Goal: Task Accomplishment & Management: Use online tool/utility

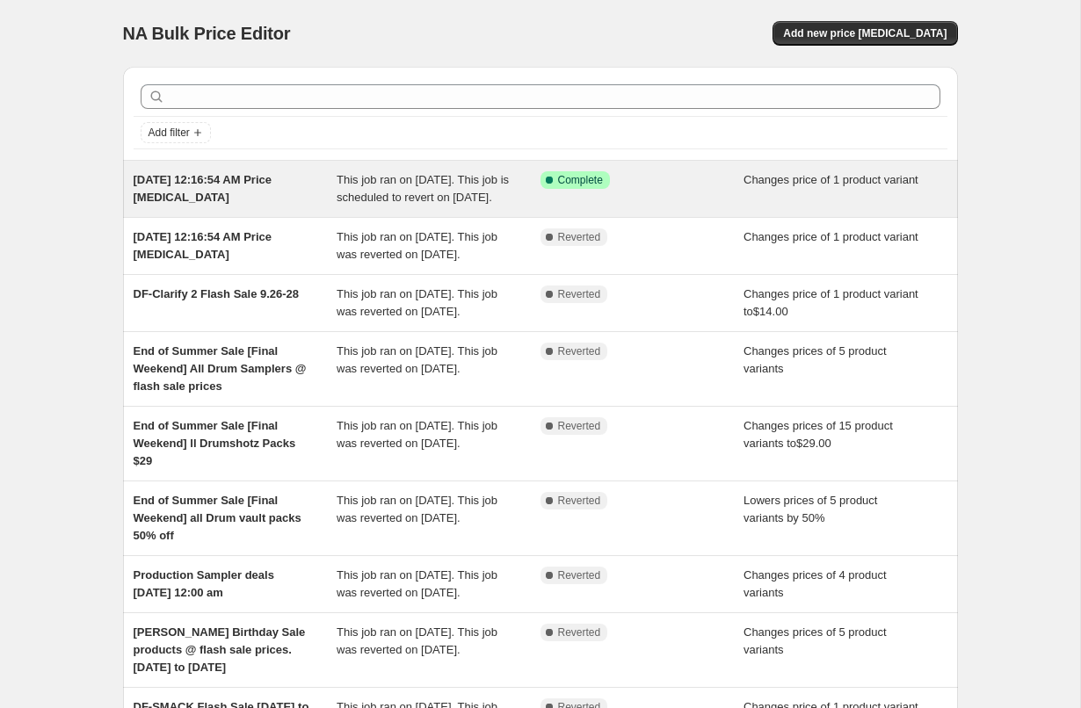
click at [390, 185] on span "This job ran on October 4, 2025. This job is scheduled to revert on October 27,…" at bounding box center [423, 188] width 172 height 31
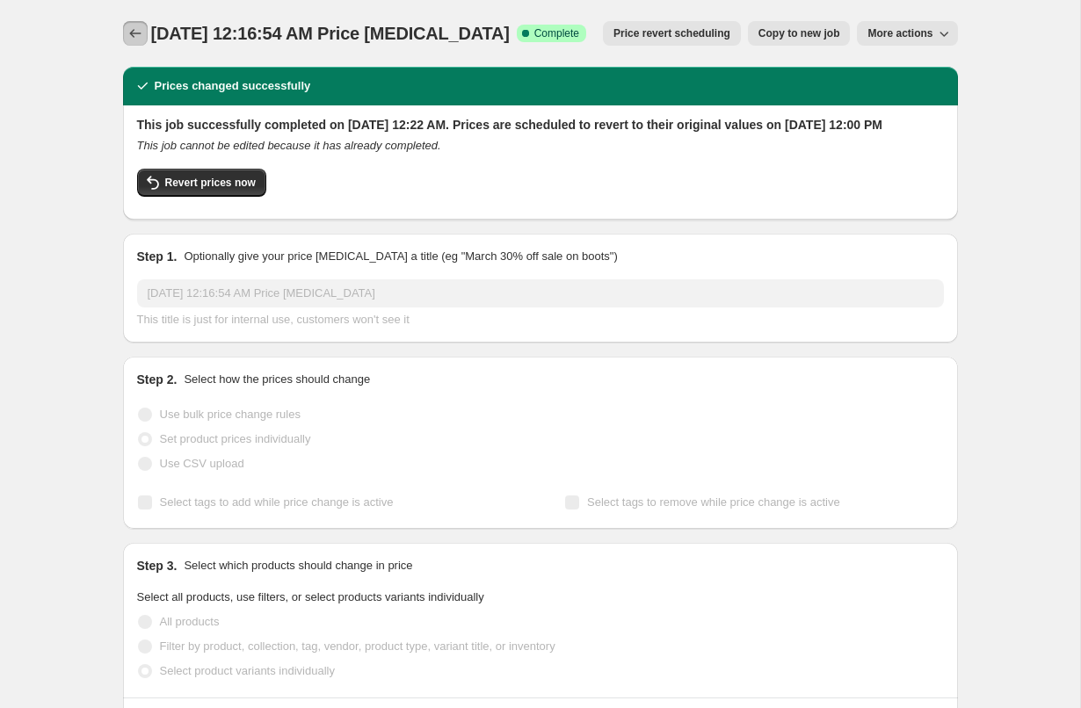
click at [140, 37] on icon "Price change jobs" at bounding box center [136, 34] width 18 height 18
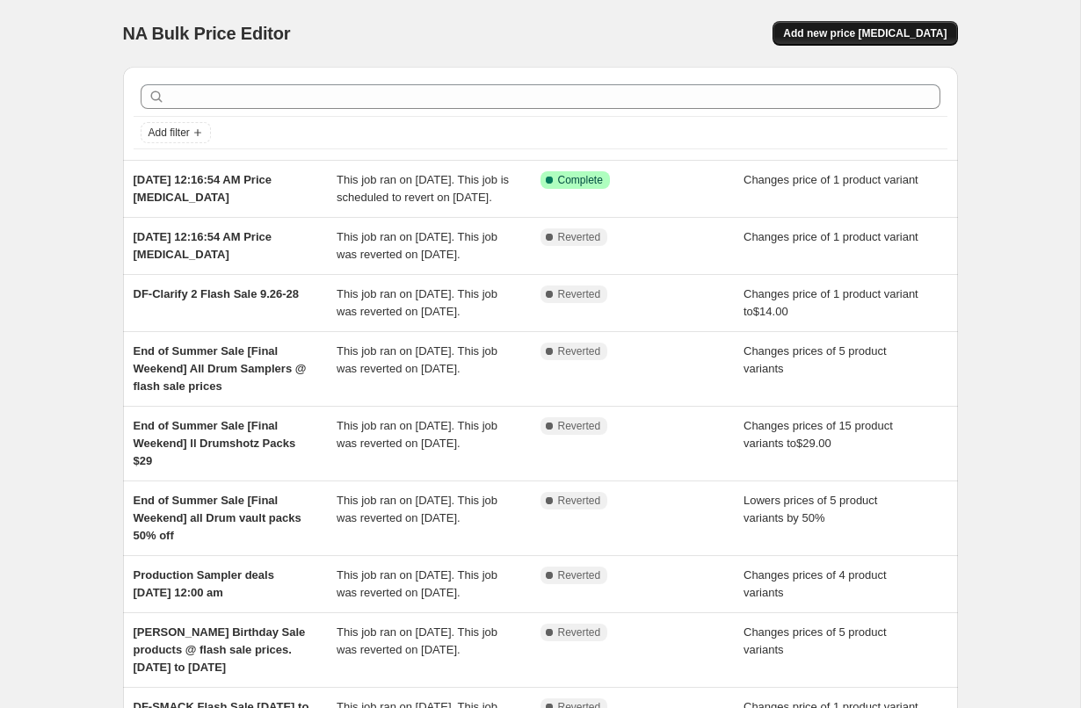
click at [842, 37] on span "Add new price change job" at bounding box center [864, 33] width 163 height 14
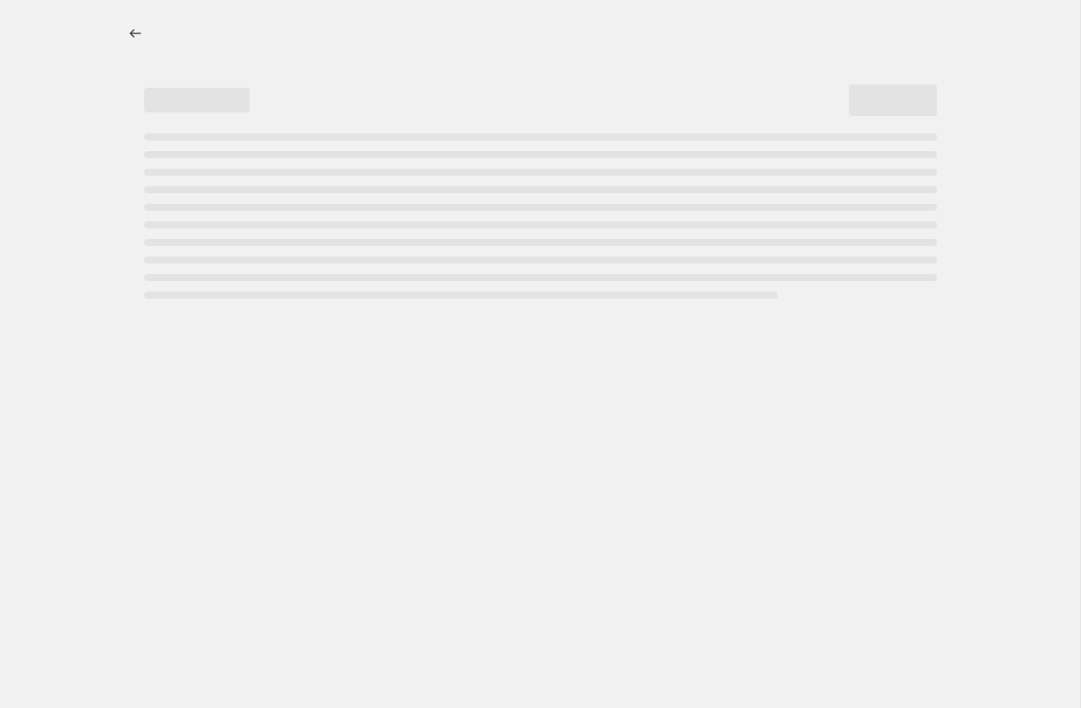
select select "percentage"
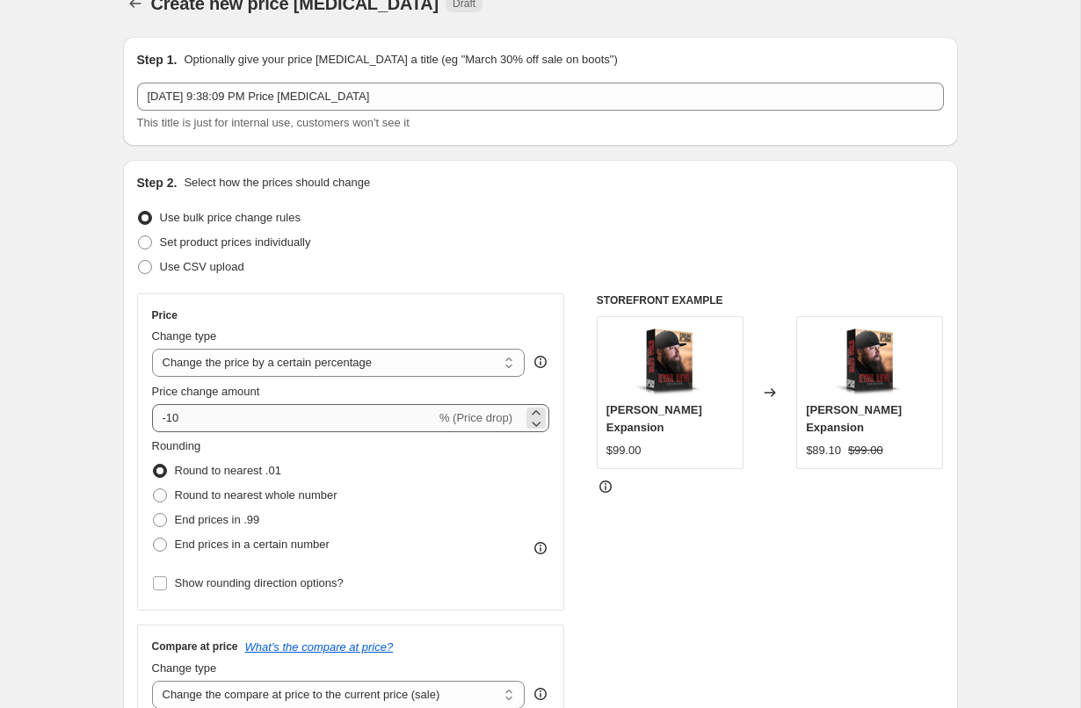
scroll to position [44, 0]
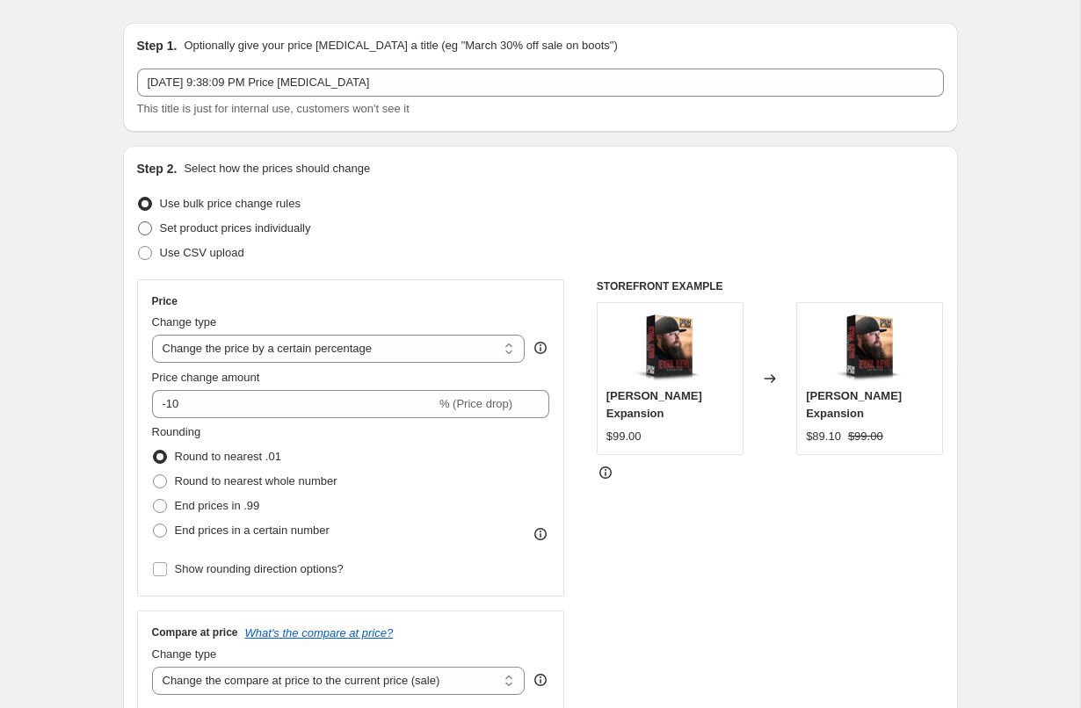
click at [149, 224] on span at bounding box center [145, 228] width 14 height 14
click at [139, 222] on input "Set product prices individually" at bounding box center [138, 221] width 1 height 1
radio input "true"
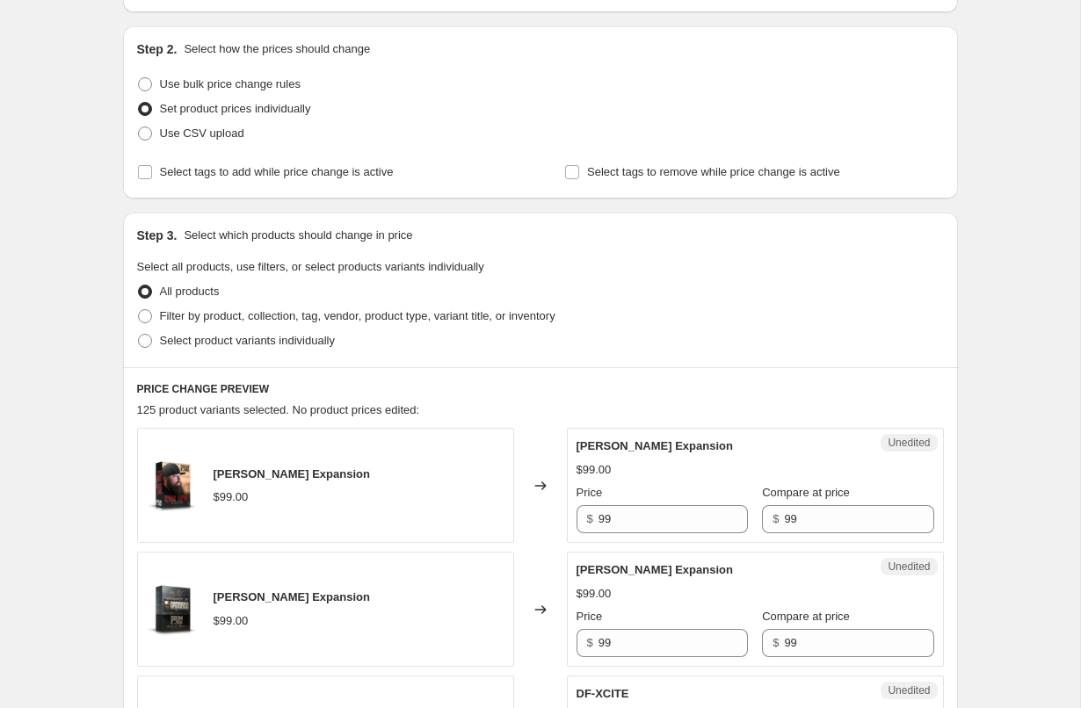
scroll to position [168, 0]
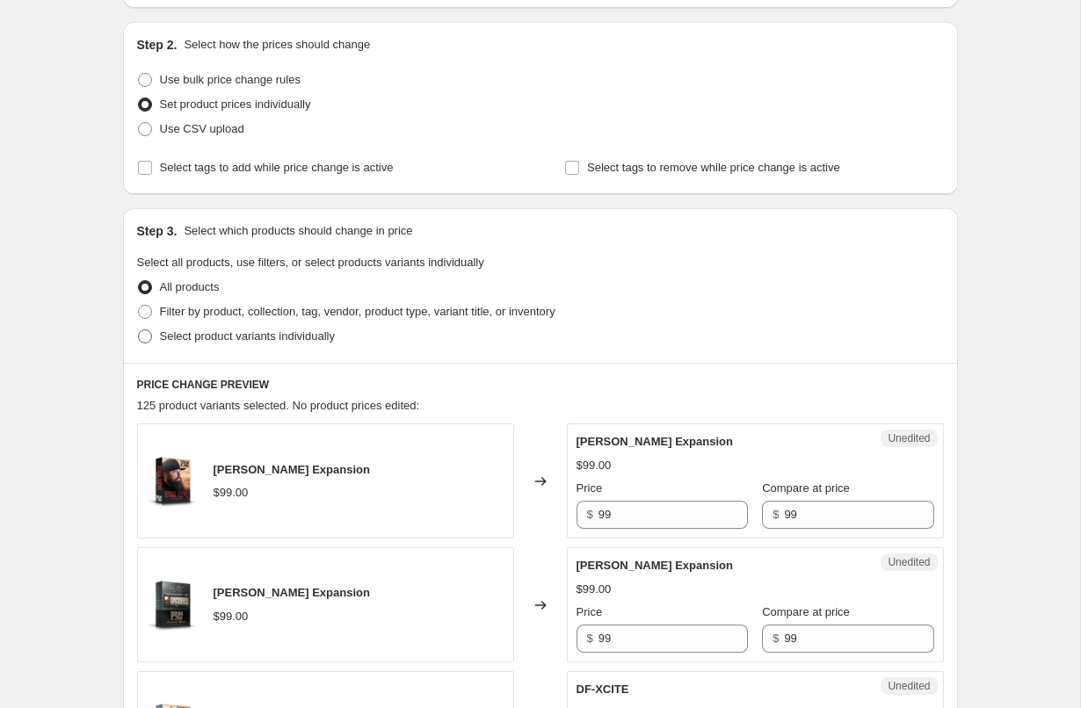
click at [144, 332] on span at bounding box center [145, 337] width 14 height 14
click at [139, 330] on input "Select product variants individually" at bounding box center [138, 330] width 1 height 1
radio input "true"
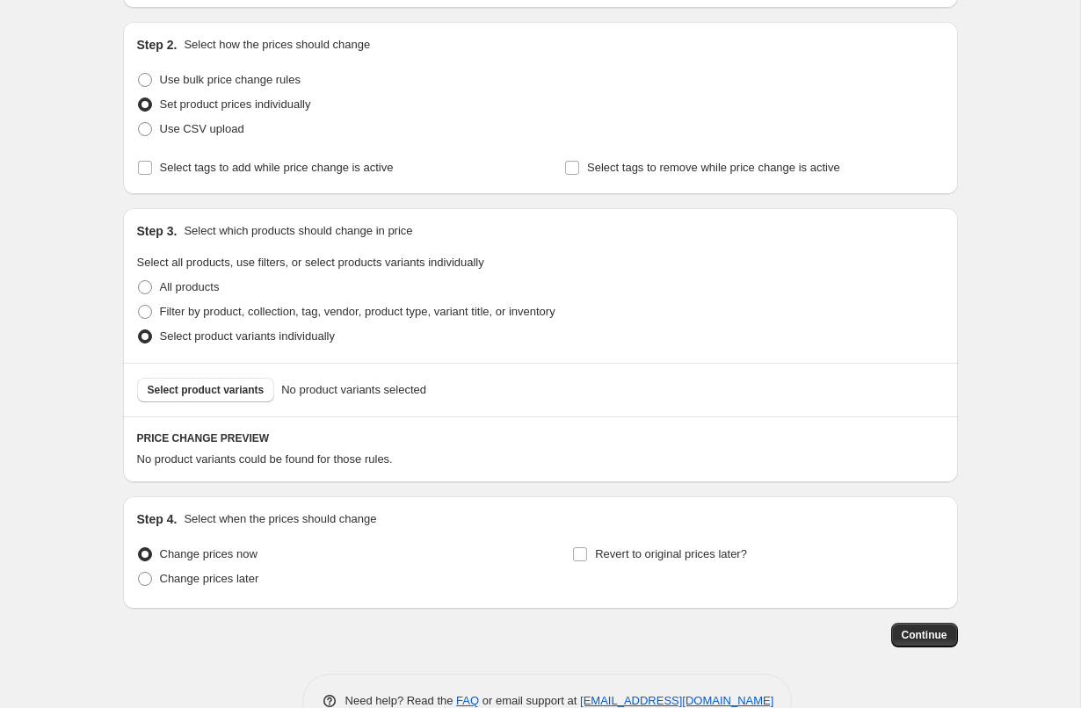
scroll to position [214, 0]
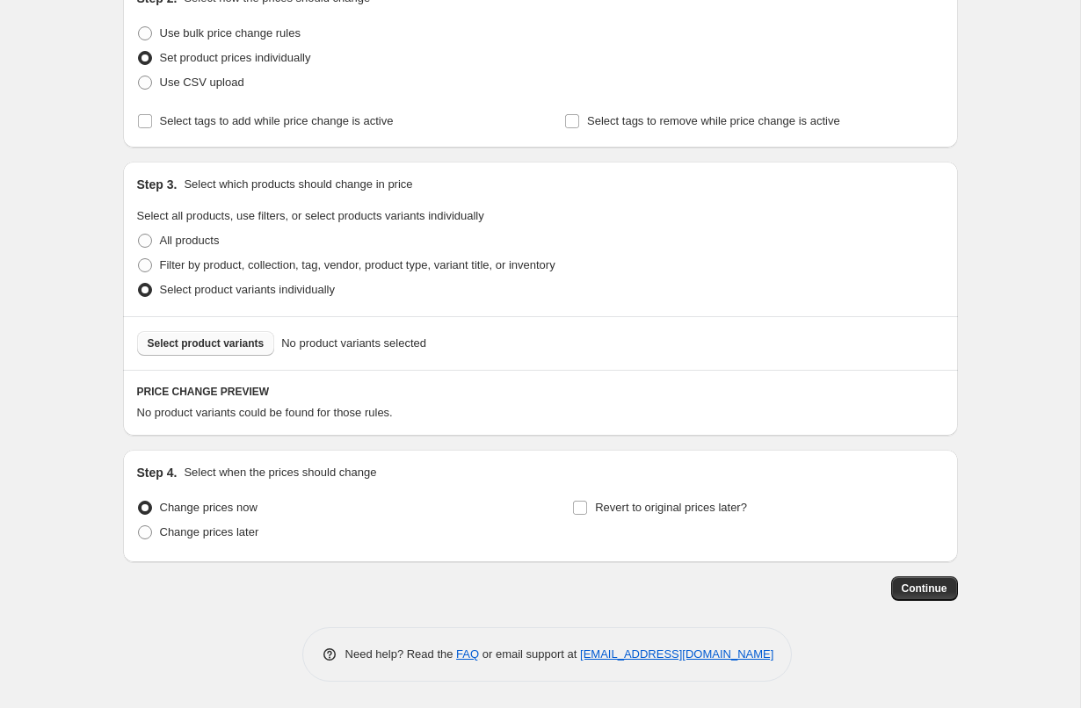
click at [228, 346] on span "Select product variants" at bounding box center [206, 344] width 117 height 14
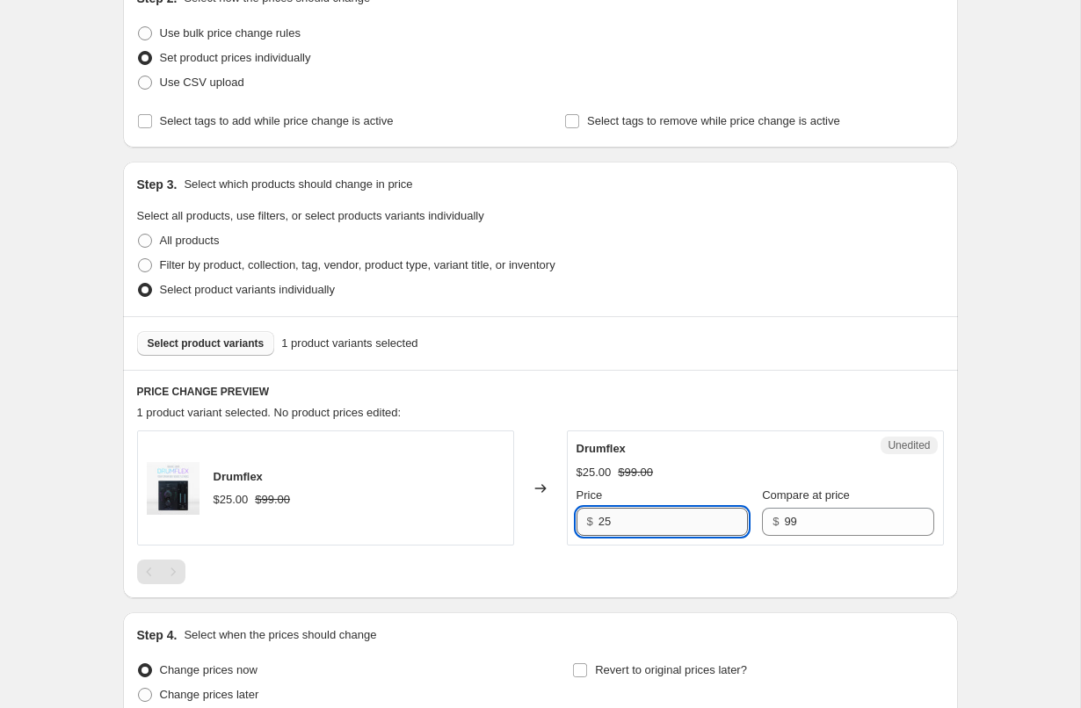
drag, startPoint x: 612, startPoint y: 525, endPoint x: 601, endPoint y: 525, distance: 11.4
click at [601, 525] on input "25" at bounding box center [672, 522] width 149 height 28
type input "19"
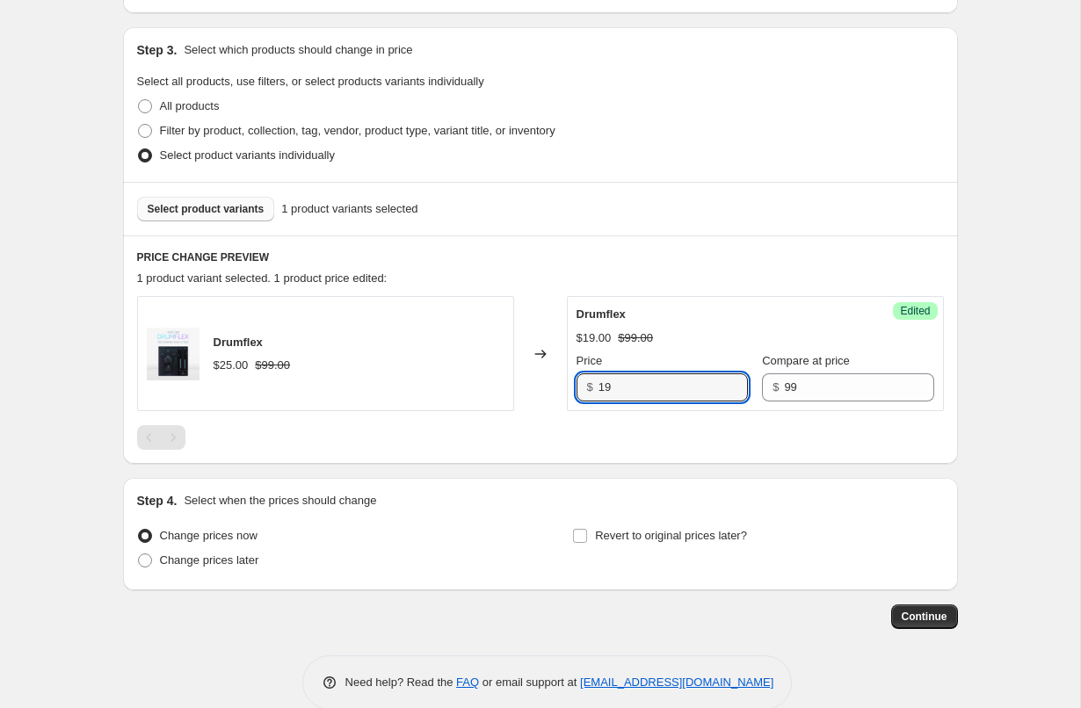
scroll to position [377, 0]
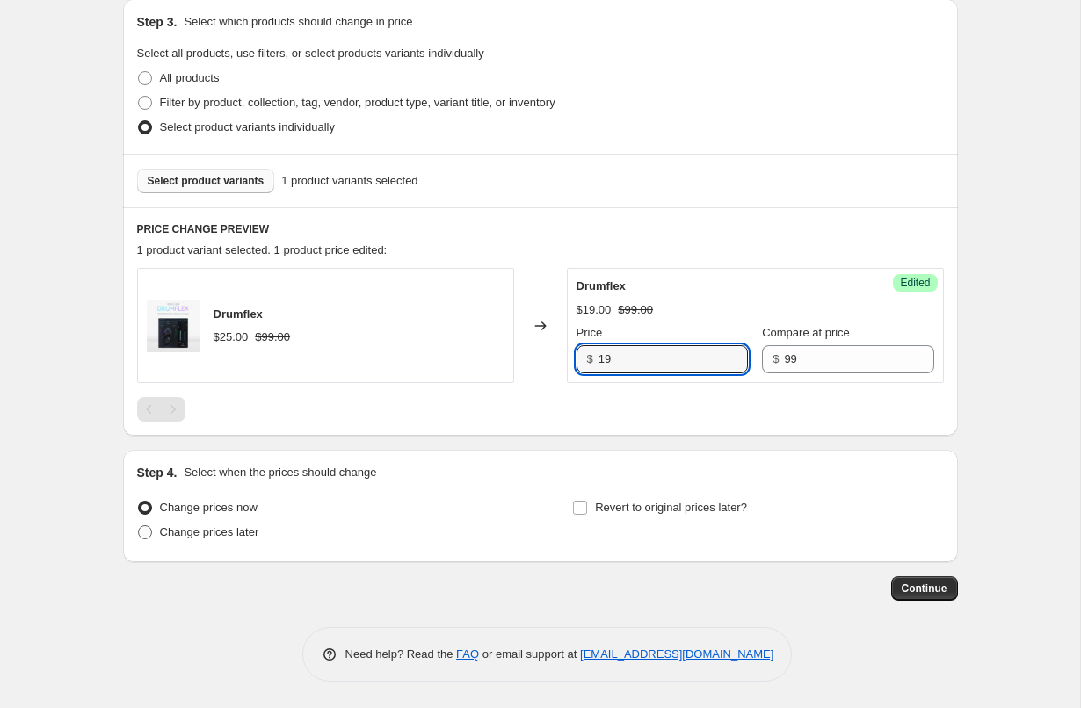
click at [211, 532] on span "Change prices later" at bounding box center [209, 531] width 99 height 13
click at [139, 526] on input "Change prices later" at bounding box center [138, 525] width 1 height 1
radio input "true"
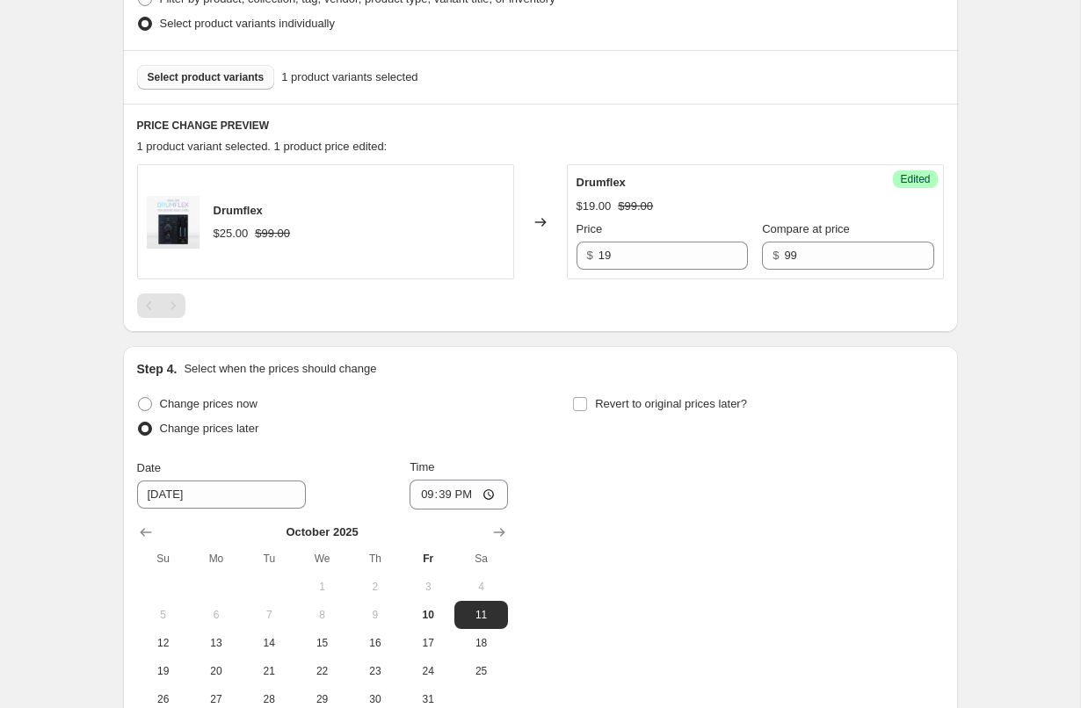
scroll to position [534, 0]
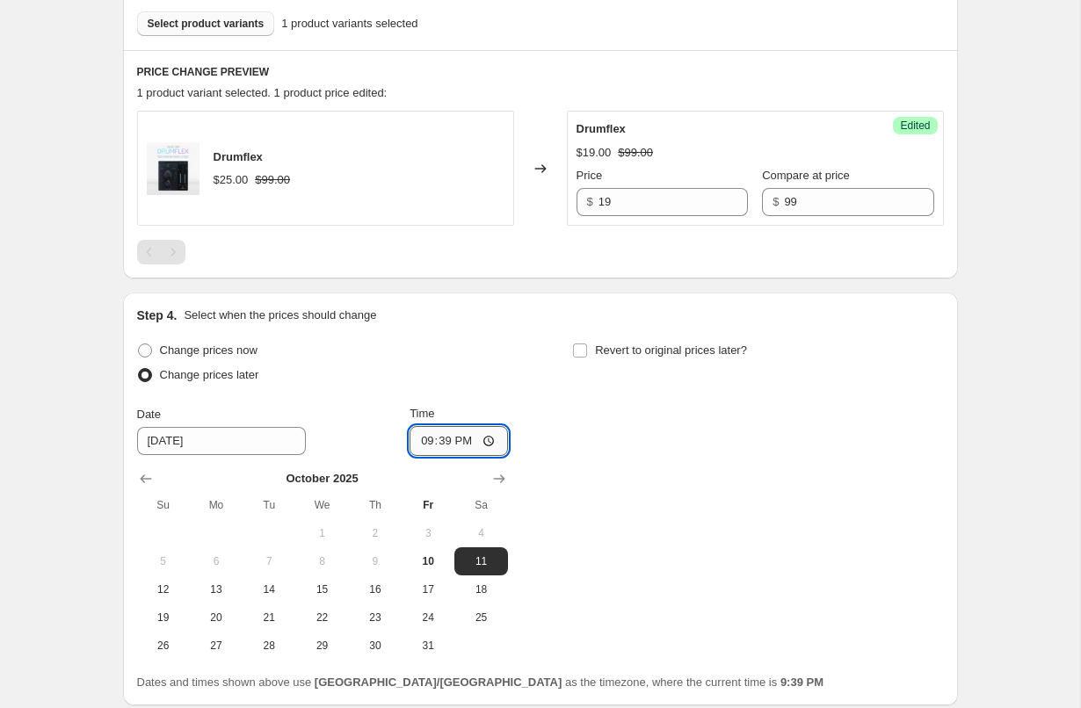
click at [423, 443] on input "21:39" at bounding box center [458, 441] width 98 height 30
type input "00:00"
click at [581, 352] on input "Revert to original prices later?" at bounding box center [580, 351] width 14 height 14
checkbox input "true"
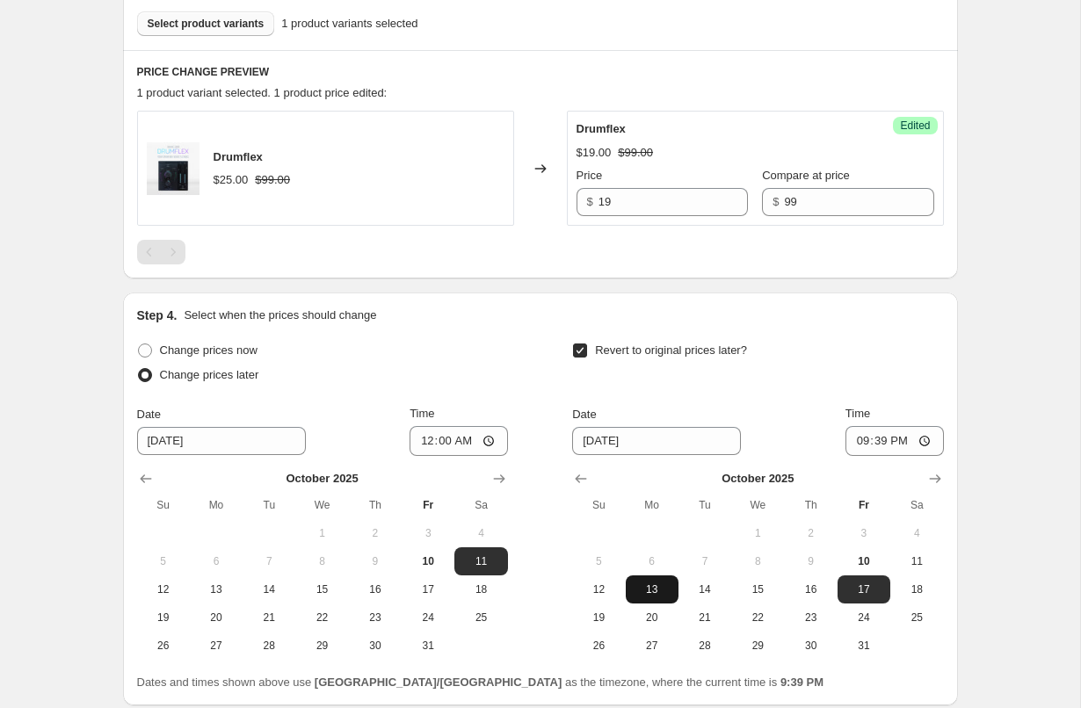
click at [641, 588] on span "13" at bounding box center [652, 590] width 39 height 14
type input "10/13/2025"
click at [859, 438] on input "21:39" at bounding box center [894, 441] width 98 height 30
type input "12:00"
click at [863, 337] on div "Step 4. Select when the prices should change Change prices now Change prices la…" at bounding box center [540, 499] width 807 height 385
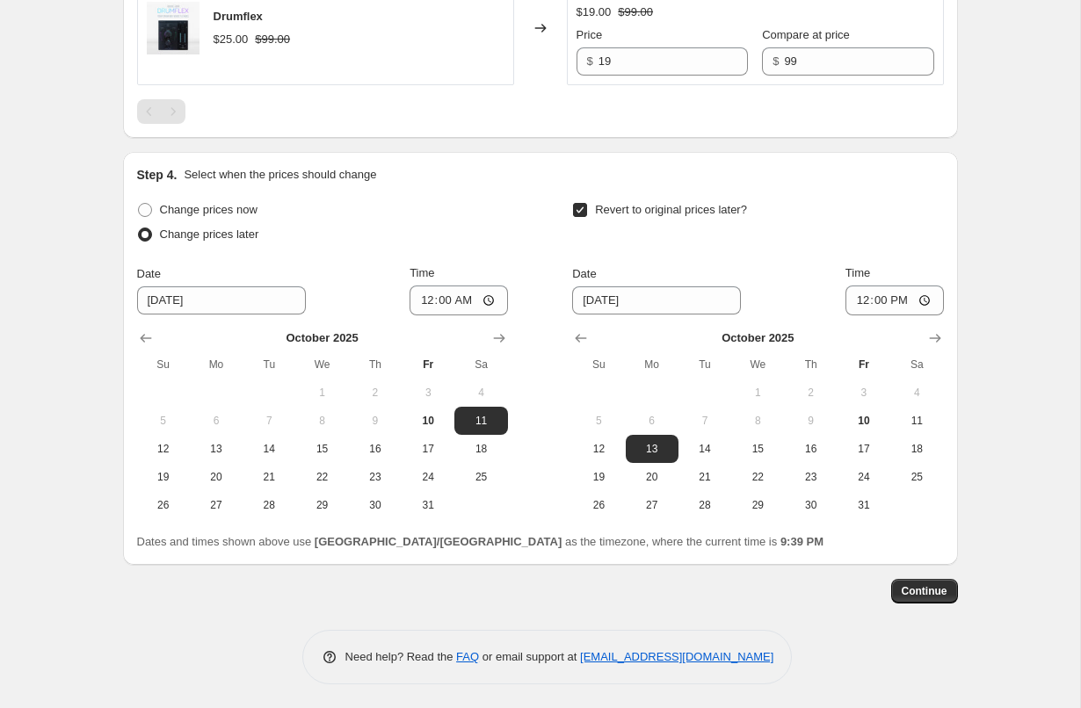
scroll to position [678, 0]
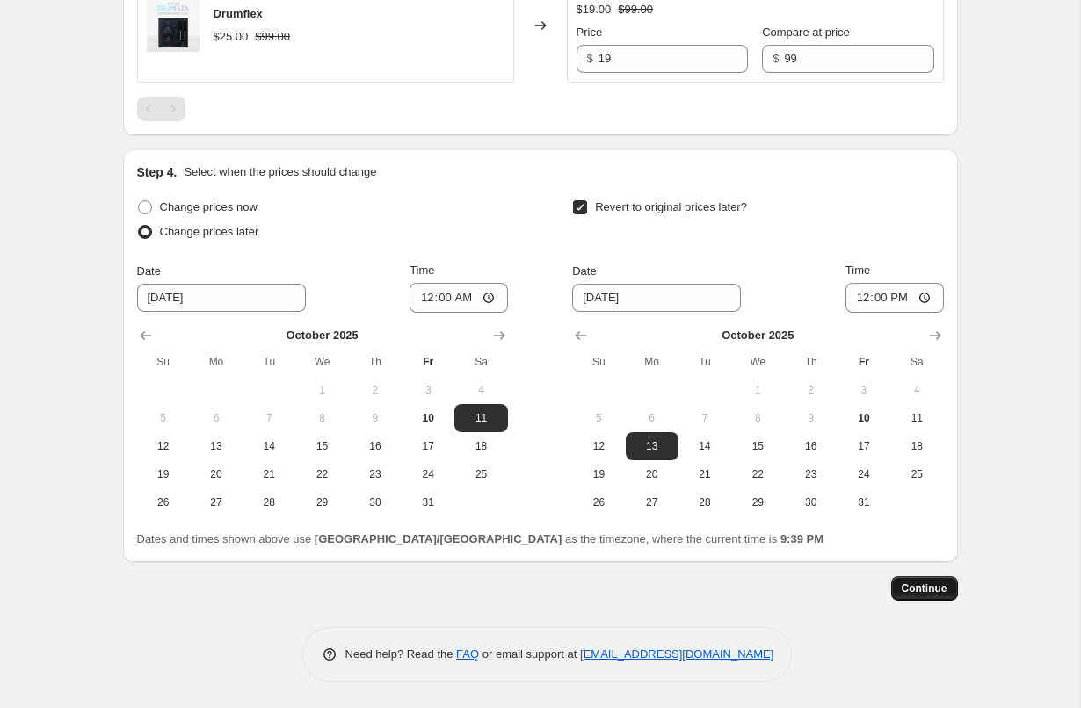
click at [931, 591] on span "Continue" at bounding box center [925, 589] width 46 height 14
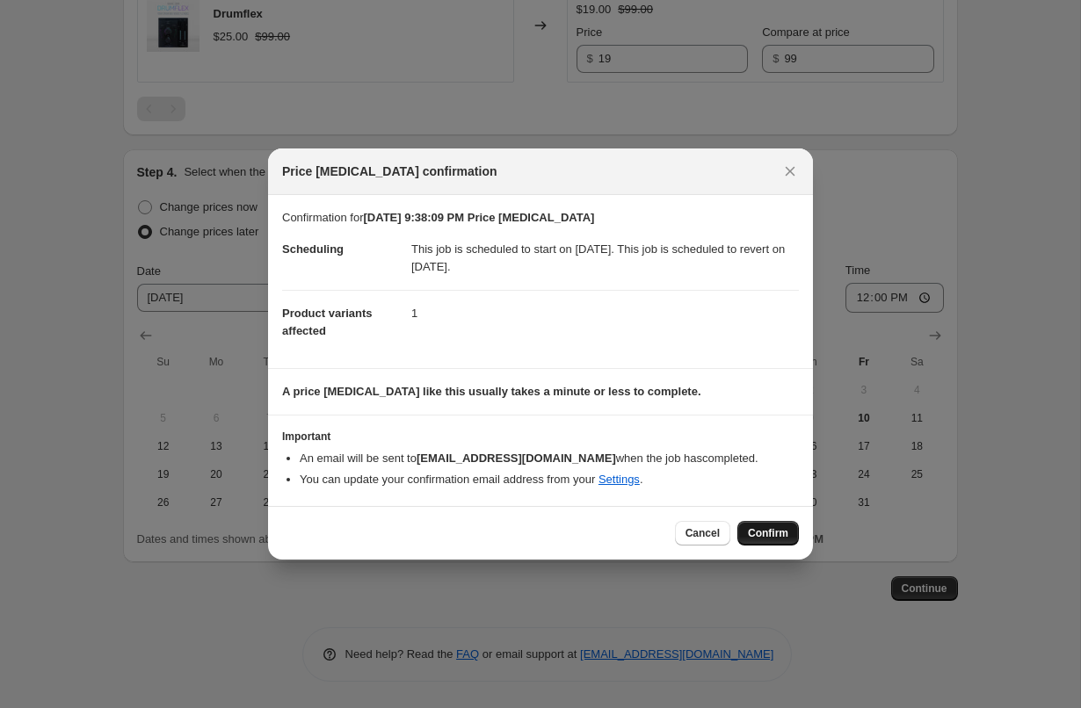
click at [761, 532] on span "Confirm" at bounding box center [768, 533] width 40 height 14
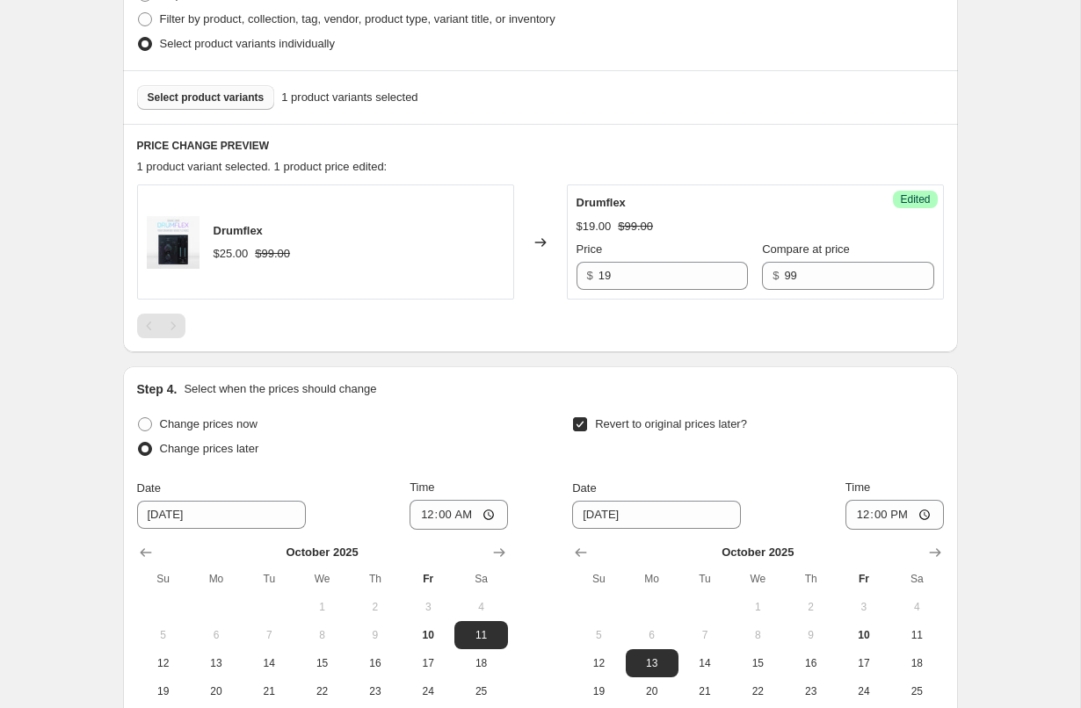
scroll to position [563, 0]
